Goal: Information Seeking & Learning: Find contact information

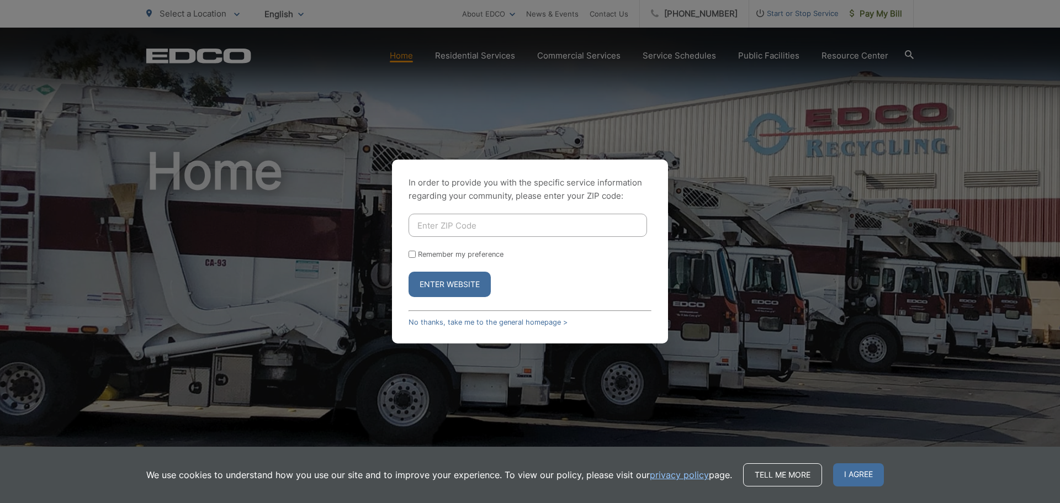
click at [697, 153] on div "In order to provide you with the specific service information regarding your co…" at bounding box center [530, 251] width 1060 height 503
click at [838, 464] on span "I agree" at bounding box center [858, 474] width 51 height 23
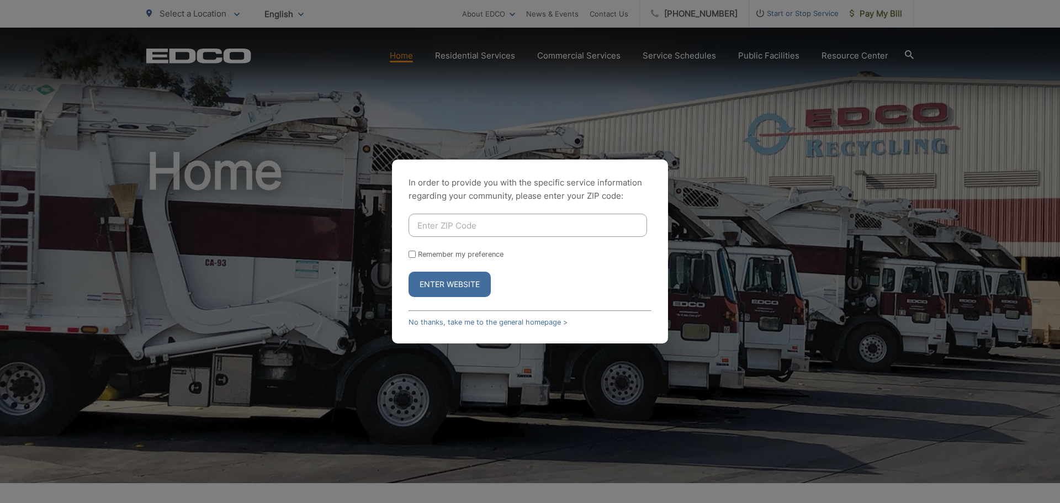
click at [577, 420] on div "In order to provide you with the specific service information regarding your co…" at bounding box center [530, 251] width 1060 height 503
click at [540, 316] on div "In order to provide you with the specific service information regarding your co…" at bounding box center [530, 252] width 276 height 184
click at [538, 320] on link "No thanks, take me to the general homepage >" at bounding box center [487, 322] width 159 height 8
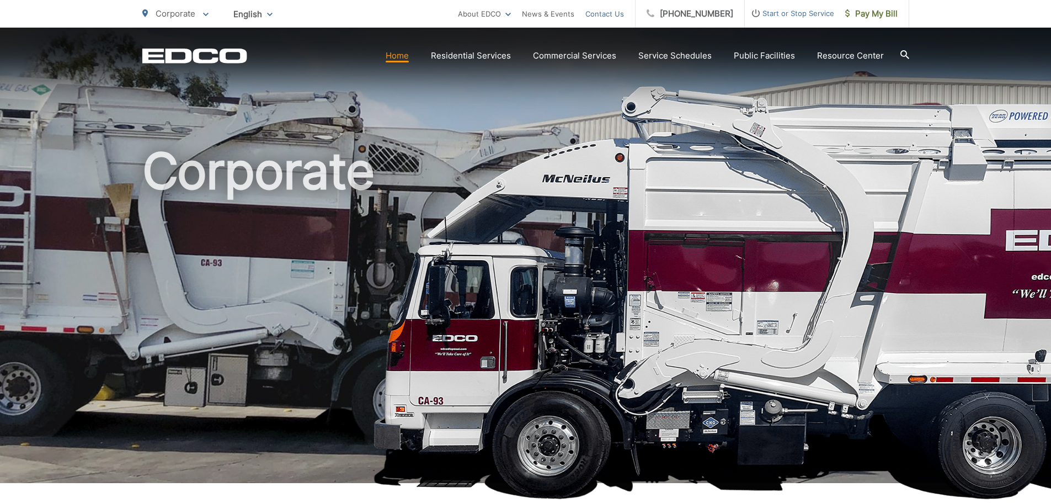
click at [623, 19] on link "Contact Us" at bounding box center [605, 13] width 39 height 13
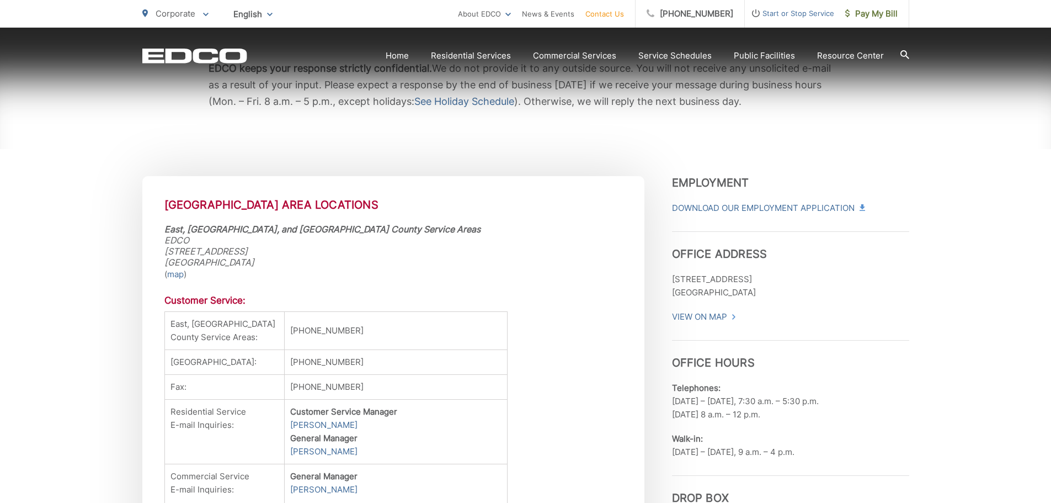
scroll to position [276, 0]
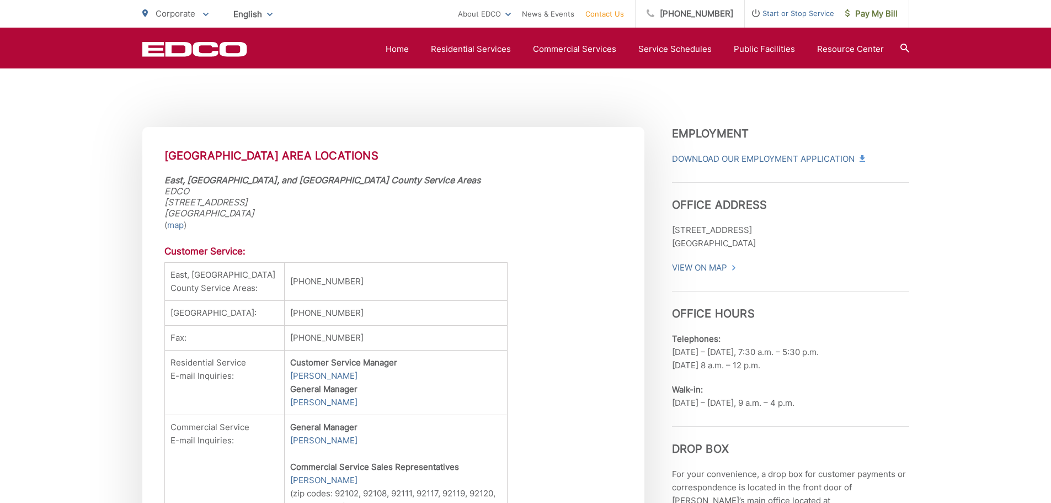
drag, startPoint x: 604, startPoint y: 196, endPoint x: 454, endPoint y: 214, distance: 151.6
click at [454, 214] on address "East, Central, and South San Diego County Service Areas EDCO 6670 Federal Blvd.…" at bounding box center [393, 196] width 458 height 44
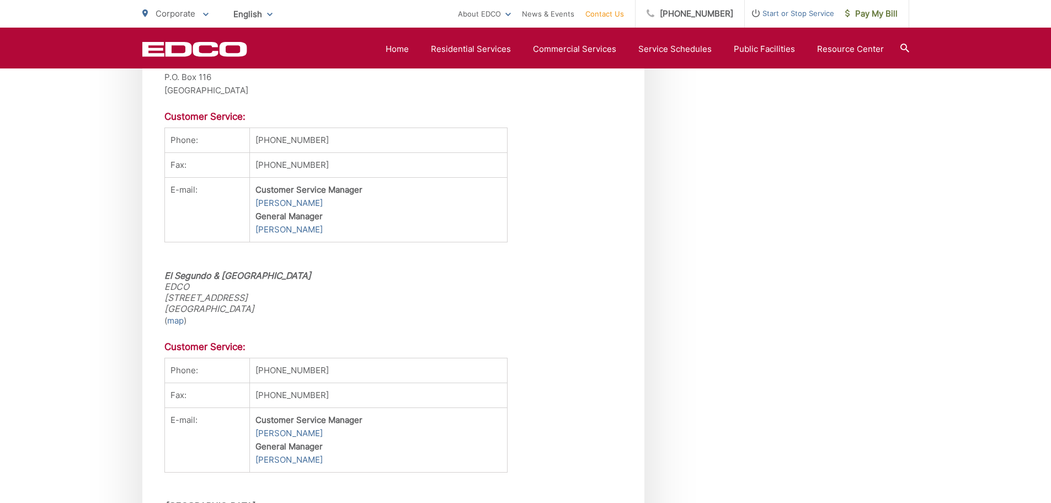
scroll to position [2980, 0]
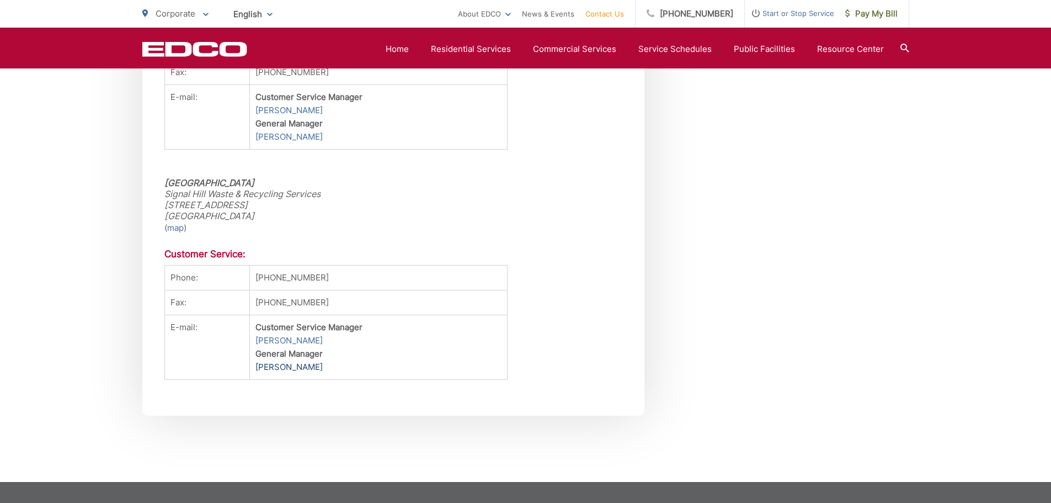
click at [310, 374] on link "Mark Perumean" at bounding box center [289, 366] width 67 height 13
click at [259, 199] on address "Signal Hill Signal Hill Waste & Recycling Services 950 E. 27th Street Signal Hi…" at bounding box center [393, 199] width 458 height 44
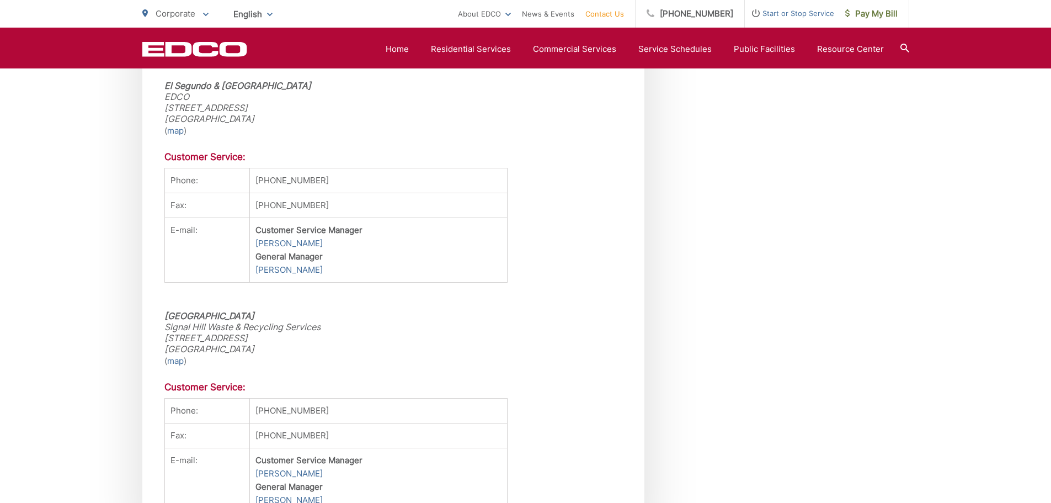
scroll to position [3041, 0]
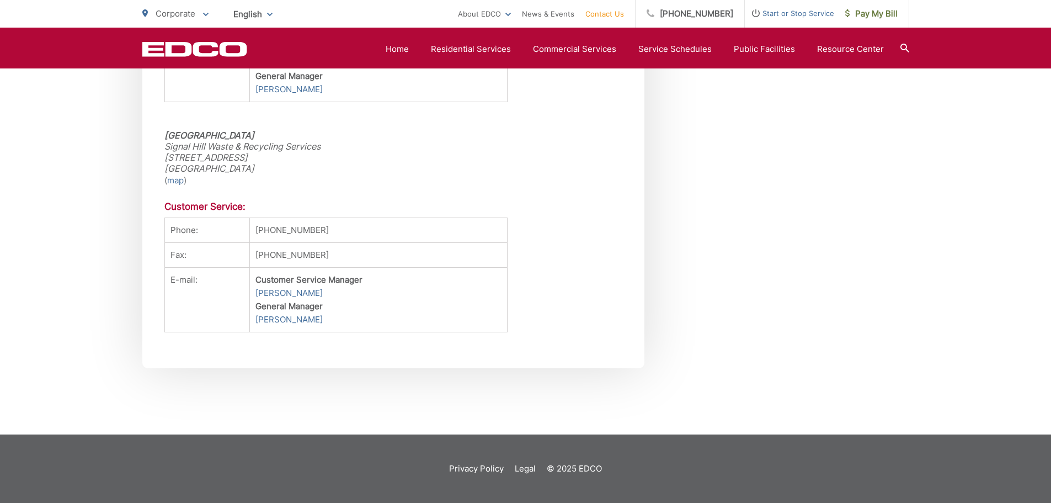
drag, startPoint x: 287, startPoint y: 187, endPoint x: 259, endPoint y: 197, distance: 29.3
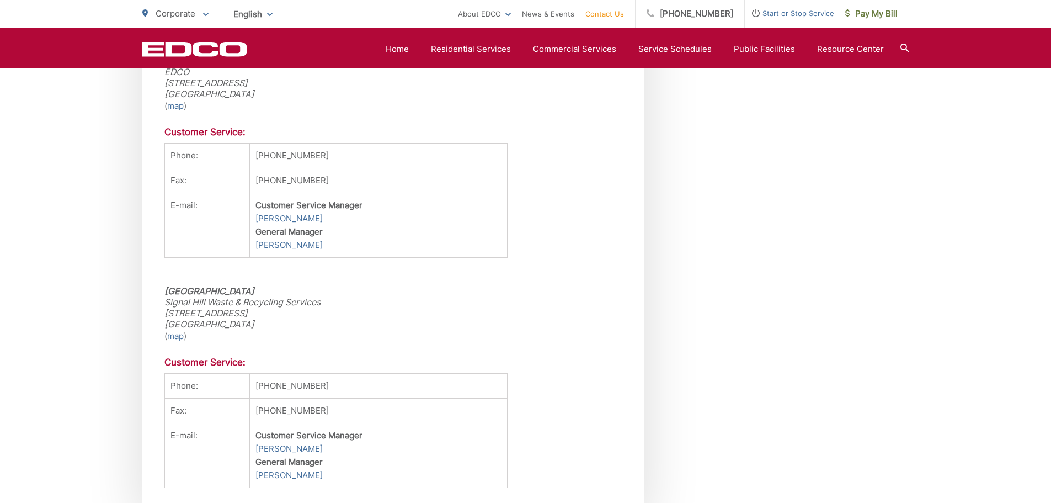
scroll to position [2876, 0]
